Goal: Task Accomplishment & Management: Manage account settings

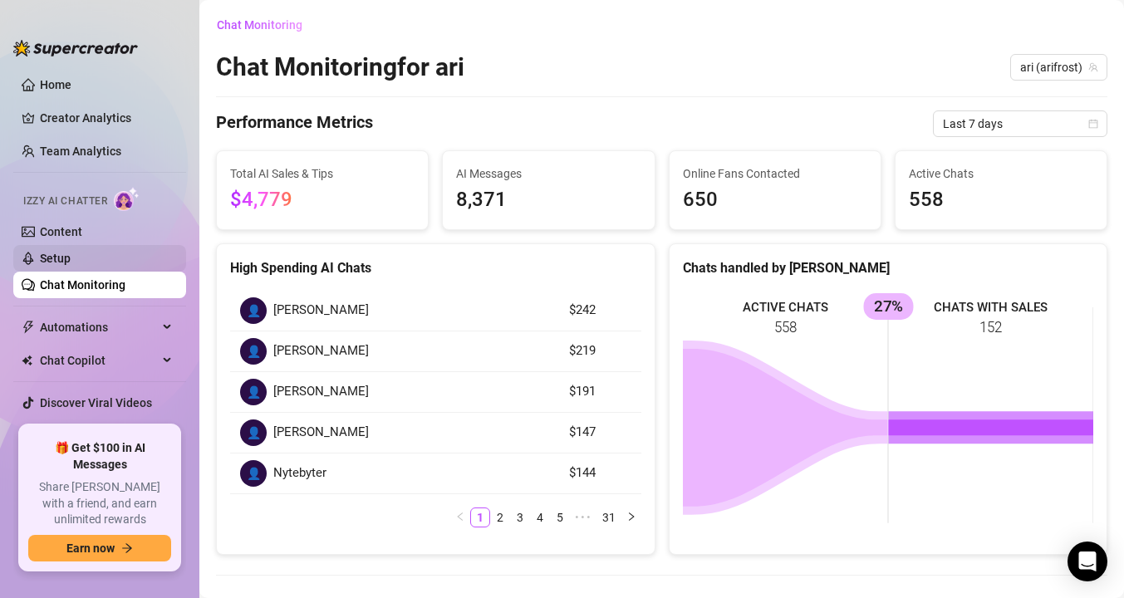
click at [71, 258] on link "Setup" at bounding box center [55, 258] width 31 height 13
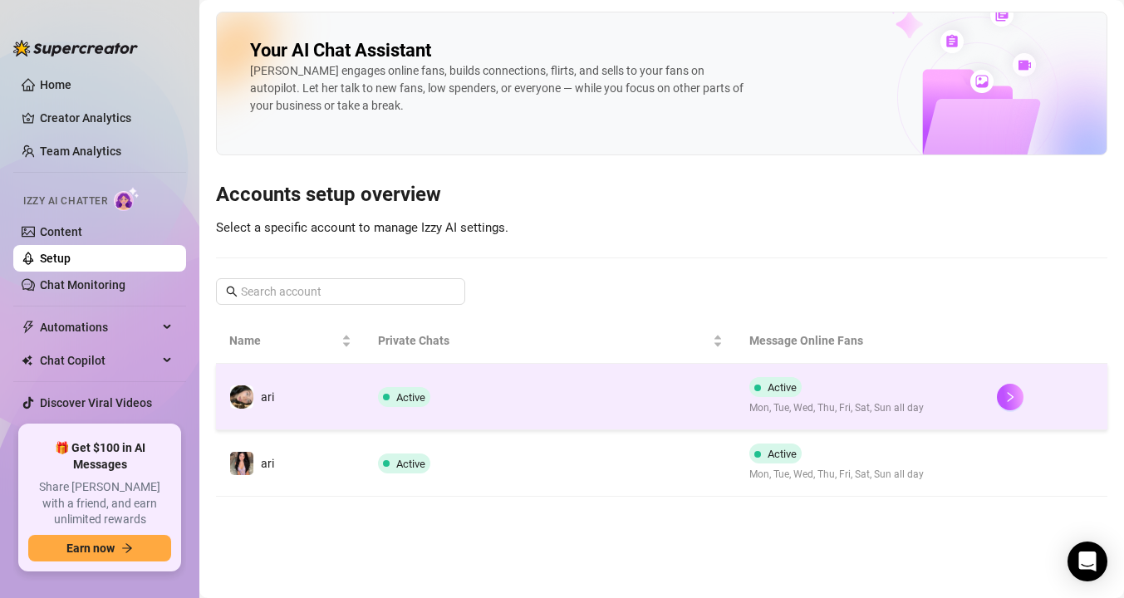
click at [317, 387] on td "ari" at bounding box center [290, 397] width 149 height 66
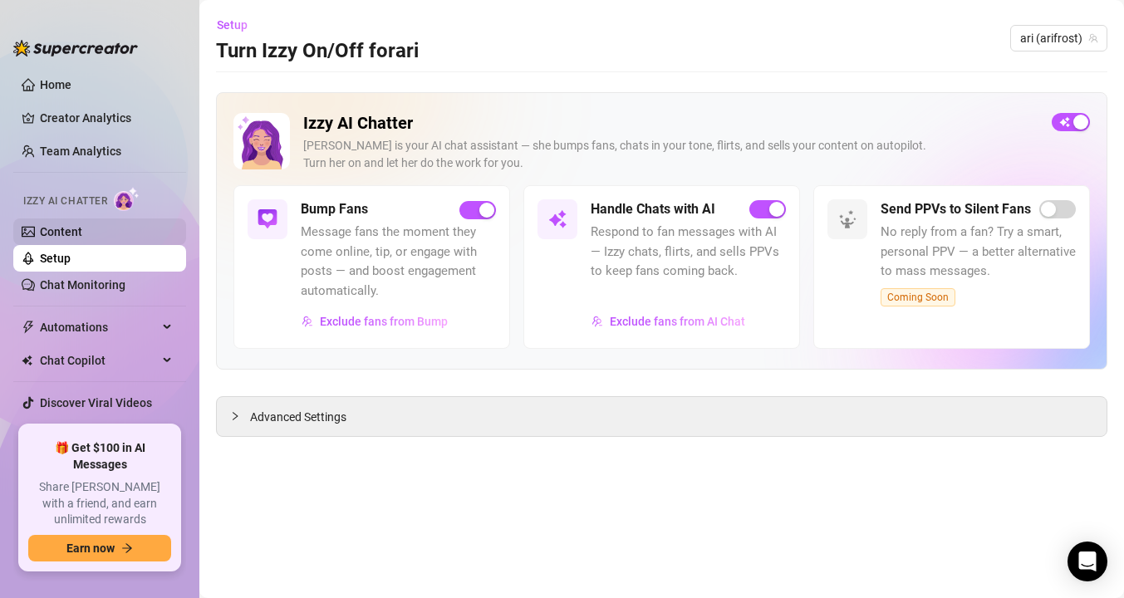
click at [82, 238] on link "Content" at bounding box center [61, 231] width 42 height 13
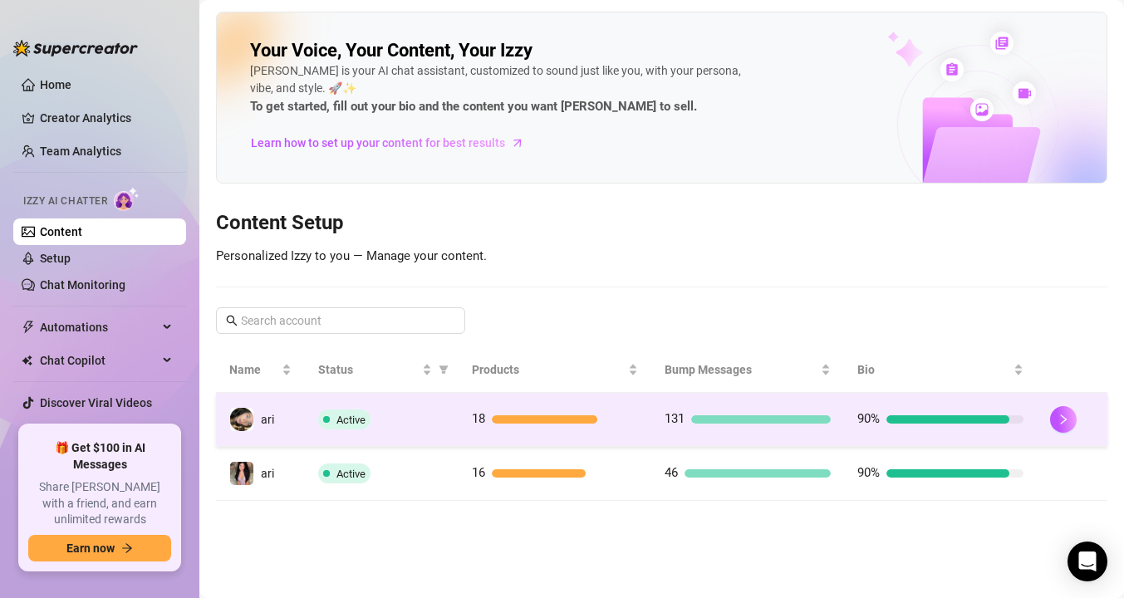
click at [915, 411] on div "90%" at bounding box center [940, 420] width 166 height 20
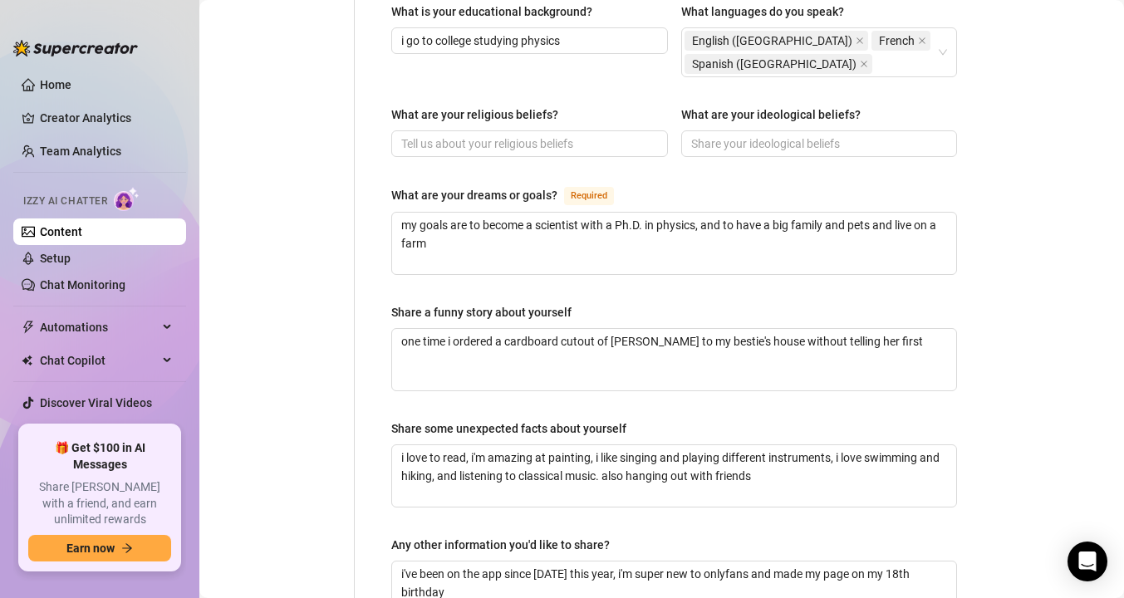
scroll to position [1135, 0]
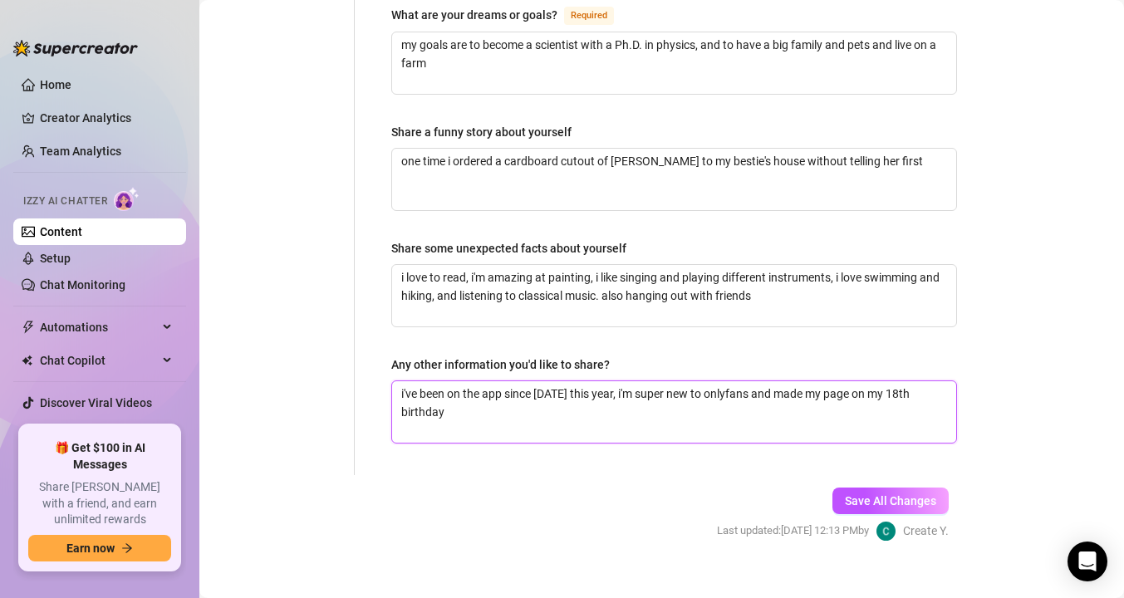
click at [482, 390] on textarea "i've been on the app since [DATE] this year, i'm super new to onlyfans and made…" at bounding box center [674, 411] width 564 height 61
type textarea "i've been on the app since [DATE] this year, i'm super new to onlyfans and made…"
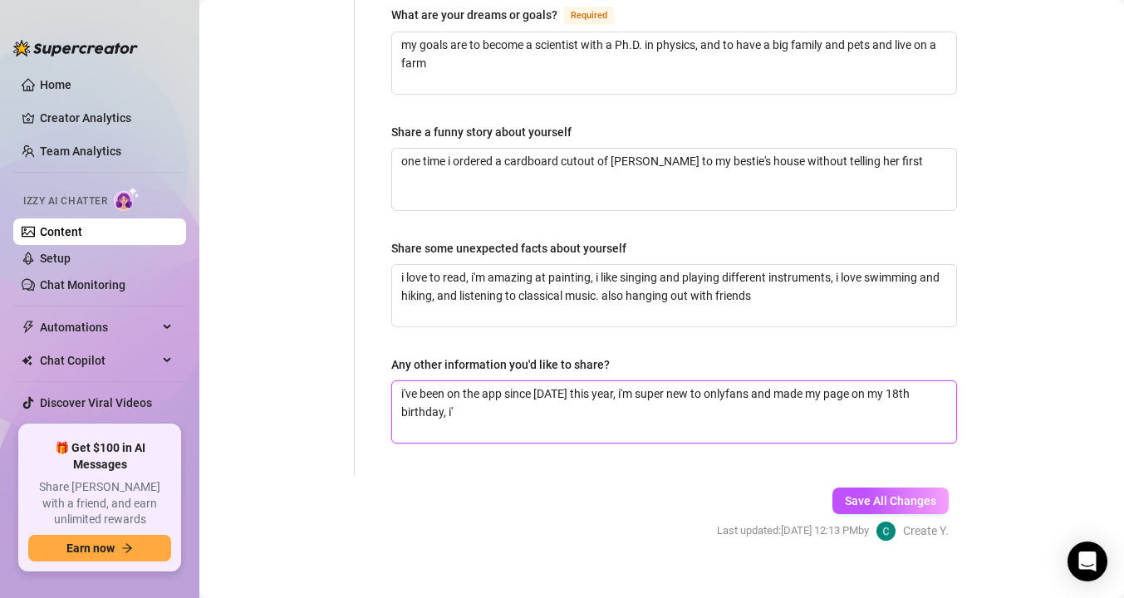
type textarea "i've been on the app since [DATE] this year, i'm super new to onlyfans and made…"
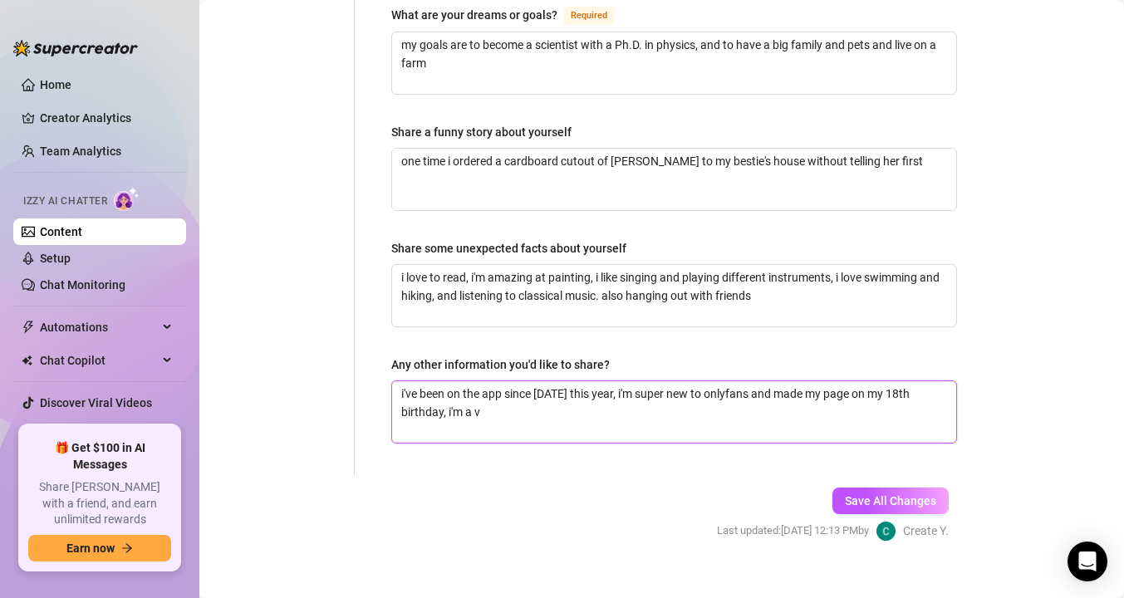
type textarea "i've been on the app since [DATE] this year, i'm super new to onlyfans and made…"
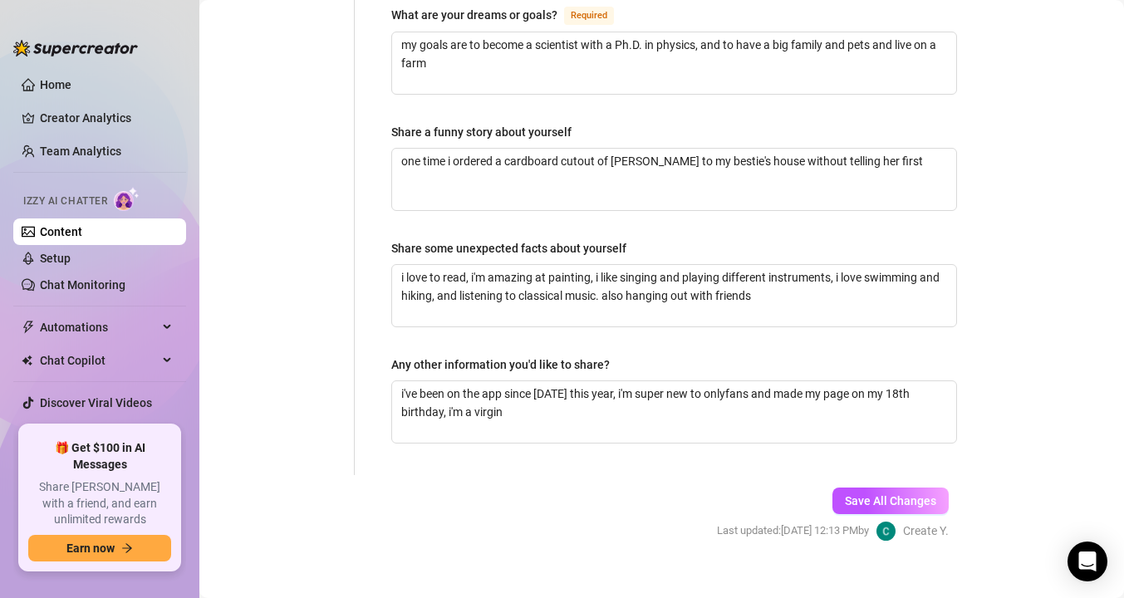
click at [908, 492] on div "Save All Changes Last updated: [DATE] 12:13 PM by Create Y." at bounding box center [833, 514] width 282 height 79
click at [908, 488] on button "Save All Changes" at bounding box center [891, 501] width 116 height 27
click at [910, 494] on span "Save All Changes" at bounding box center [890, 500] width 91 height 13
